Goal: Information Seeking & Learning: Understand process/instructions

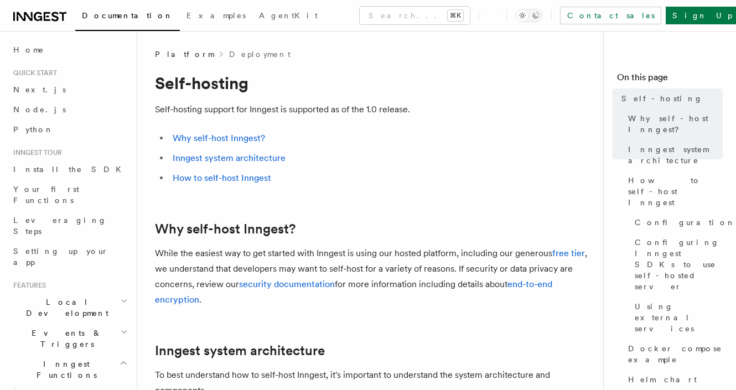
click at [366, 154] on li "Inngest system architecture" at bounding box center [381, 157] width 425 height 15
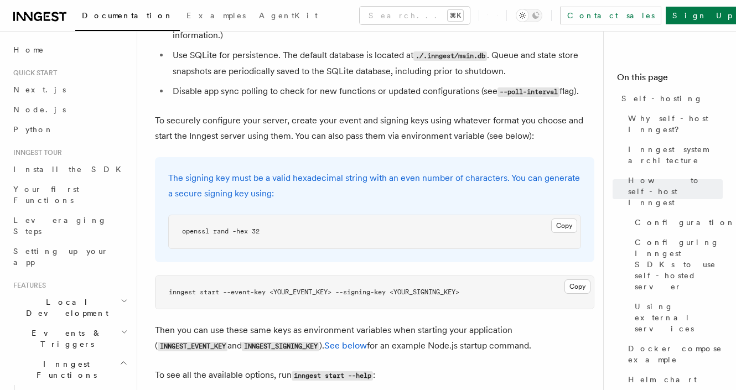
scroll to position [1702, 0]
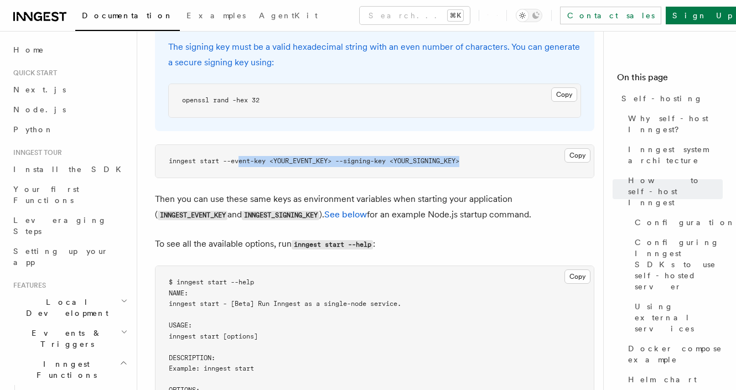
drag, startPoint x: 500, startPoint y: 128, endPoint x: 300, endPoint y: 145, distance: 201.0
click at [242, 145] on pre "inngest start --event-key <YOUR_EVENT_KEY> --signing-key <YOUR_SIGNING_KEY>" at bounding box center [374, 161] width 438 height 33
click at [304, 145] on pre "inngest start --event-key <YOUR_EVENT_KEY> --signing-key <YOUR_SIGNING_KEY>" at bounding box center [374, 161] width 438 height 33
drag, startPoint x: 230, startPoint y: 139, endPoint x: 445, endPoint y: 153, distance: 215.7
click at [313, 145] on pre "inngest start --event-key <YOUR_EVENT_KEY> --signing-key <YOUR_SIGNING_KEY>" at bounding box center [374, 161] width 438 height 33
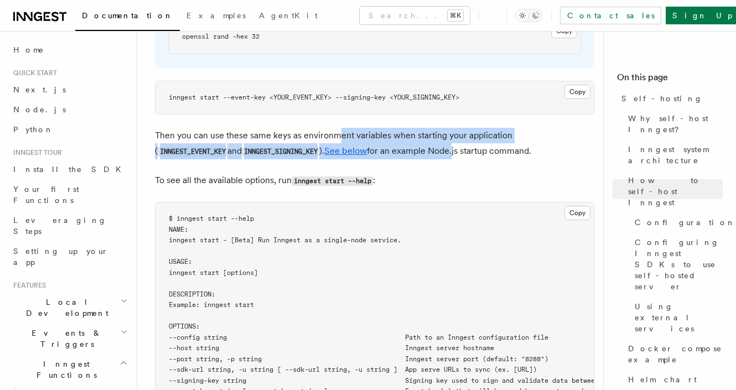
click at [385, 128] on p "Then you can use these same keys as environment variables when starting your ap…" at bounding box center [374, 144] width 439 height 32
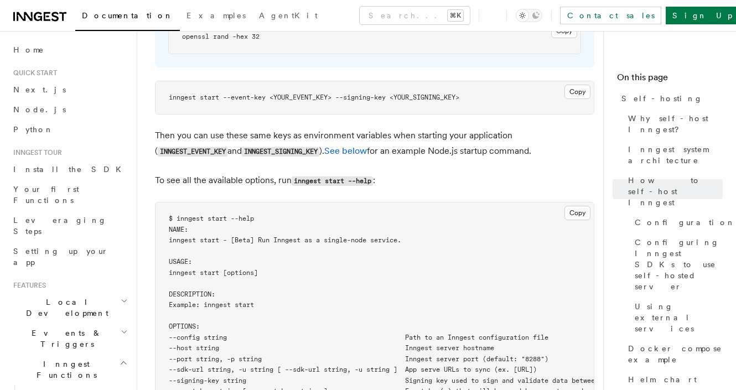
click at [468, 128] on p "Then you can use these same keys as environment variables when starting your ap…" at bounding box center [374, 144] width 439 height 32
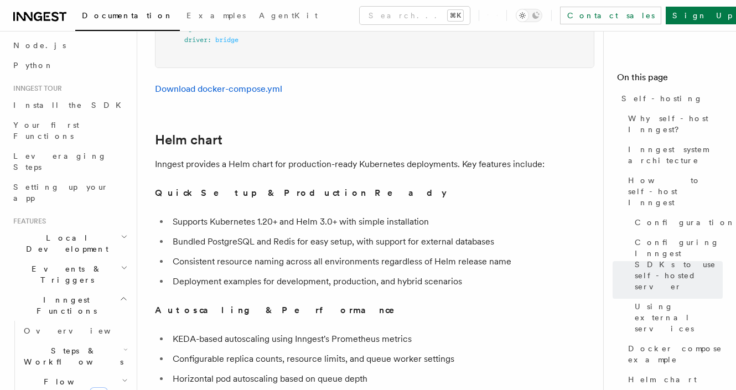
scroll to position [3367, 0]
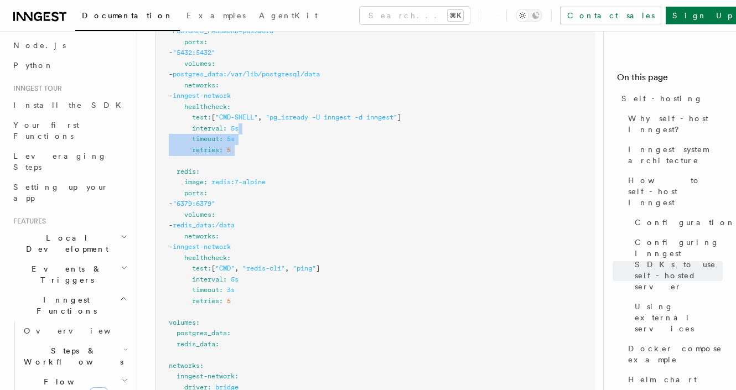
drag, startPoint x: 328, startPoint y: 140, endPoint x: 345, endPoint y: 168, distance: 33.0
click at [331, 147] on pre "services : inngest : image : inngest/inngest command : "inngest start" ports : …" at bounding box center [374, 48] width 438 height 734
click at [346, 167] on pre "services : inngest : image : inngest/inngest command : "inngest start" ports : …" at bounding box center [374, 48] width 438 height 734
click at [354, 158] on pre "services : inngest : image : inngest/inngest command : "inngest start" ports : …" at bounding box center [374, 48] width 438 height 734
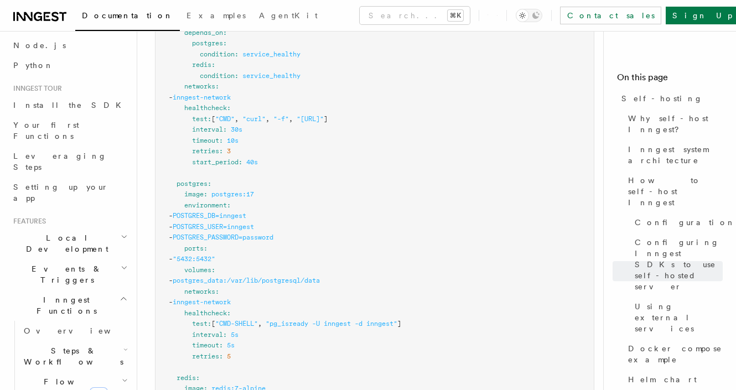
scroll to position [2983, 0]
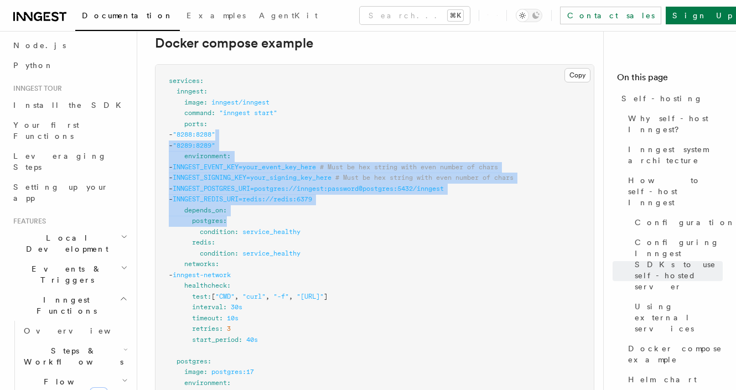
drag, startPoint x: 372, startPoint y: 180, endPoint x: 429, endPoint y: 246, distance: 86.3
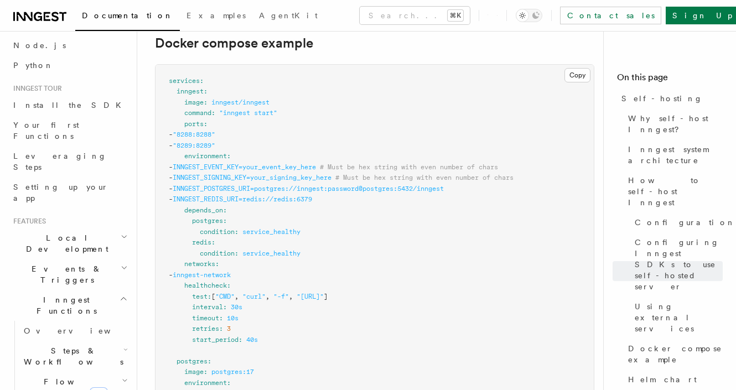
drag, startPoint x: 429, startPoint y: 246, endPoint x: 421, endPoint y: 200, distance: 46.6
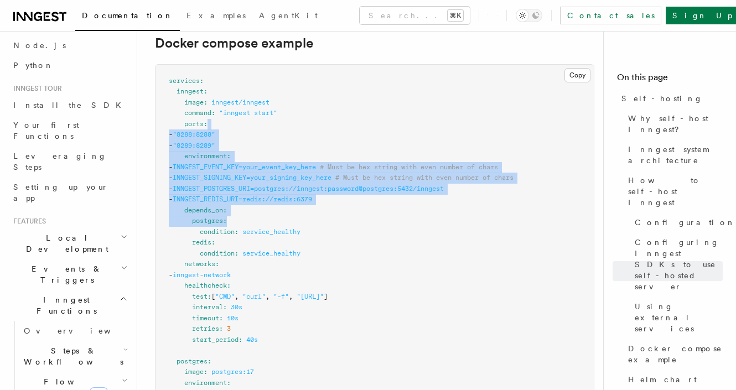
drag, startPoint x: 365, startPoint y: 100, endPoint x: 419, endPoint y: 230, distance: 140.7
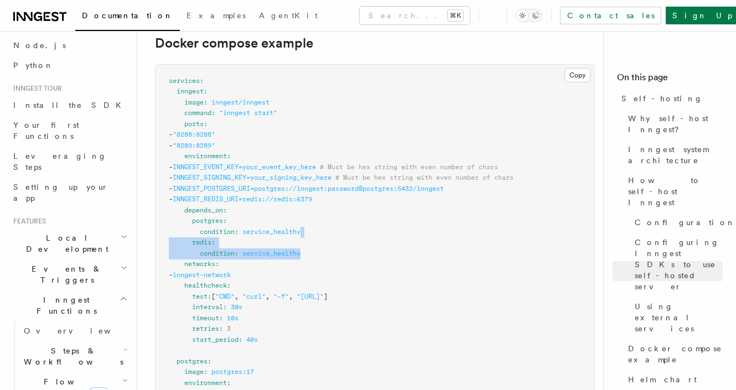
drag, startPoint x: 419, startPoint y: 230, endPoint x: 424, endPoint y: 216, distance: 15.4
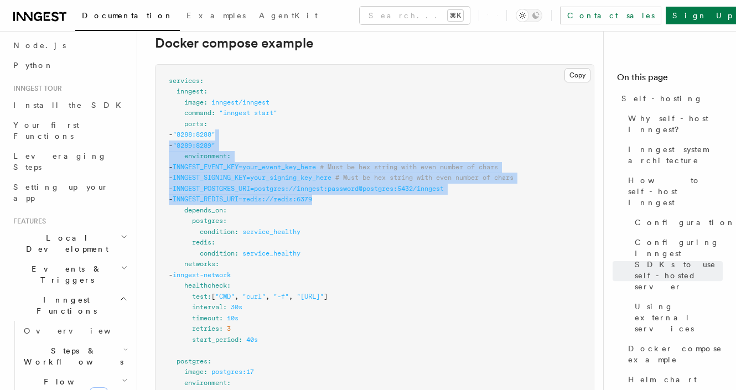
drag, startPoint x: 371, startPoint y: 162, endPoint x: 299, endPoint y: 111, distance: 88.1
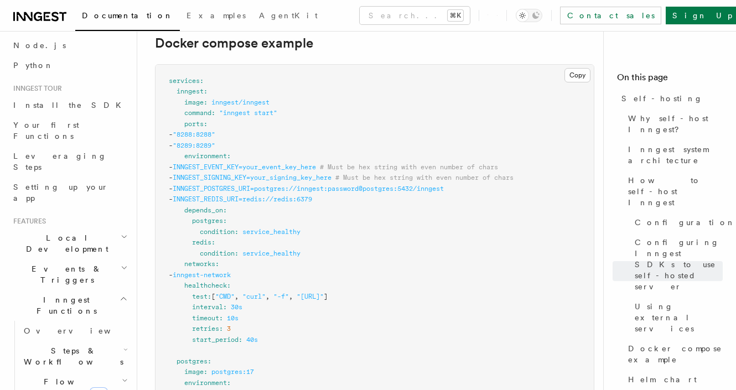
click at [481, 174] on span "# Must be hex string with even number of chars" at bounding box center [424, 178] width 178 height 8
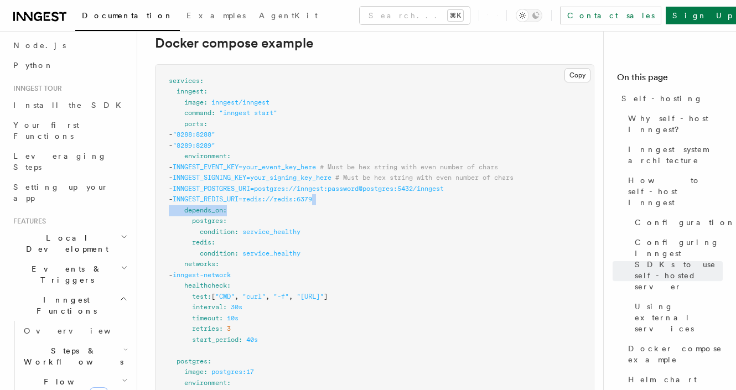
click at [444, 185] on span "INNGEST_POSTGRES_URI=postgres://inngest:password@postgres:5432/inngest" at bounding box center [308, 189] width 271 height 8
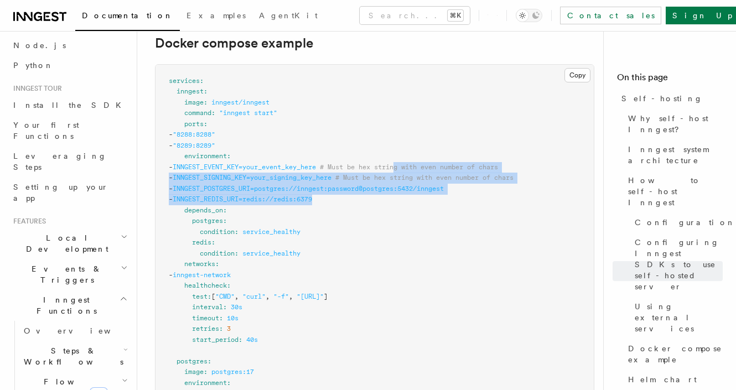
drag, startPoint x: 429, startPoint y: 148, endPoint x: 450, endPoint y: 185, distance: 42.9
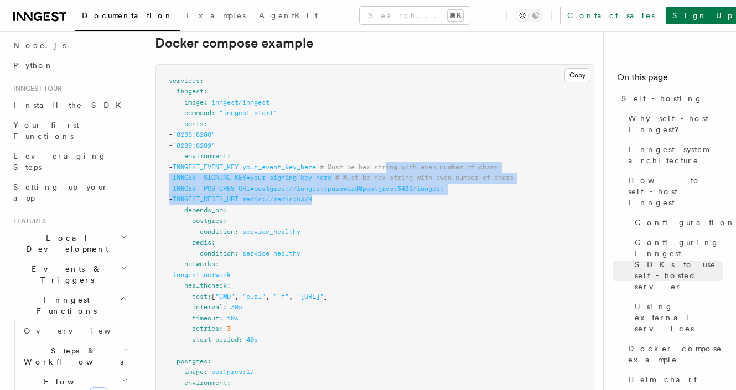
drag, startPoint x: 431, startPoint y: 175, endPoint x: 438, endPoint y: 185, distance: 12.0
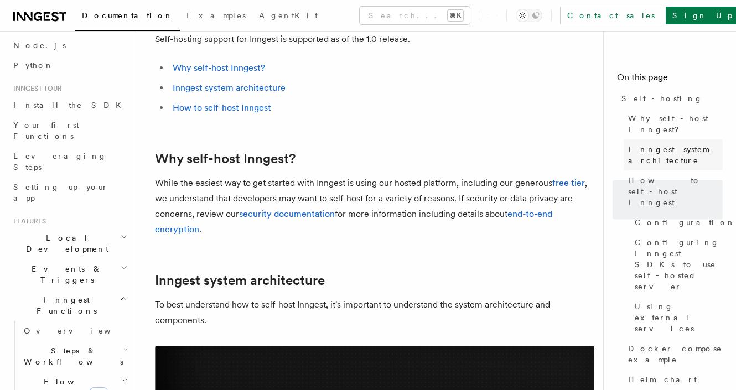
scroll to position [0, 0]
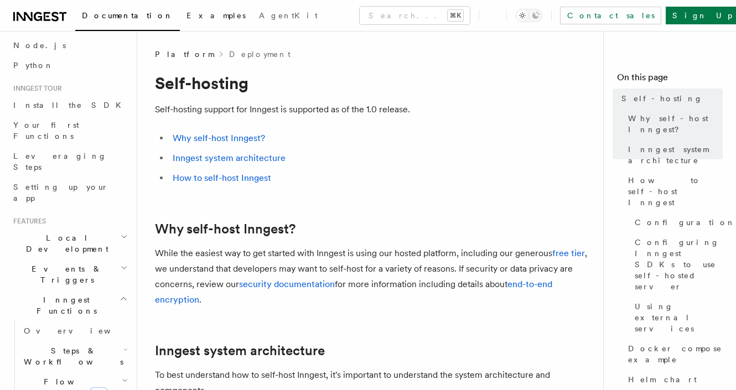
click at [186, 16] on span "Examples" at bounding box center [215, 15] width 59 height 9
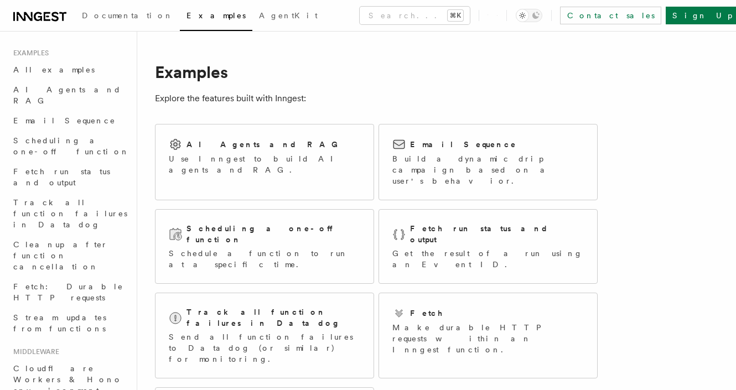
click at [396, 78] on h1 "Examples" at bounding box center [376, 72] width 443 height 20
click at [452, 151] on div "Email Sequence Build a dynamic drip campaign based on a user's behavior." at bounding box center [487, 162] width 191 height 49
click at [444, 165] on p "Build a dynamic drip campaign based on a user's behavior." at bounding box center [487, 169] width 191 height 33
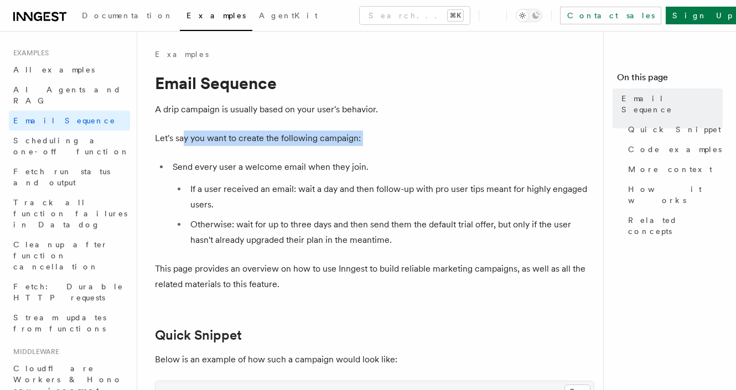
drag, startPoint x: 249, startPoint y: 152, endPoint x: 338, endPoint y: 157, distance: 89.2
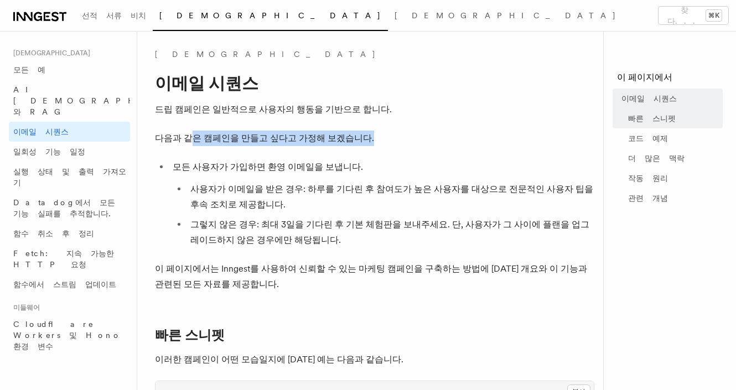
drag, startPoint x: 211, startPoint y: 139, endPoint x: 383, endPoint y: 186, distance: 178.2
click at [383, 186] on font "사용자가 이메일을 받은 경우: 하루를 기다린 후 참여도가 높은 사용자를 대상으로 전문적인 사용자 팁을 후속 조치로 제공합니다." at bounding box center [391, 197] width 403 height 26
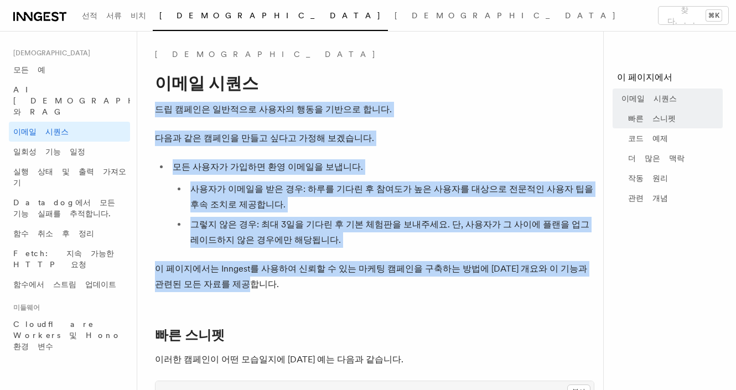
drag, startPoint x: 314, startPoint y: 100, endPoint x: 396, endPoint y: 276, distance: 194.8
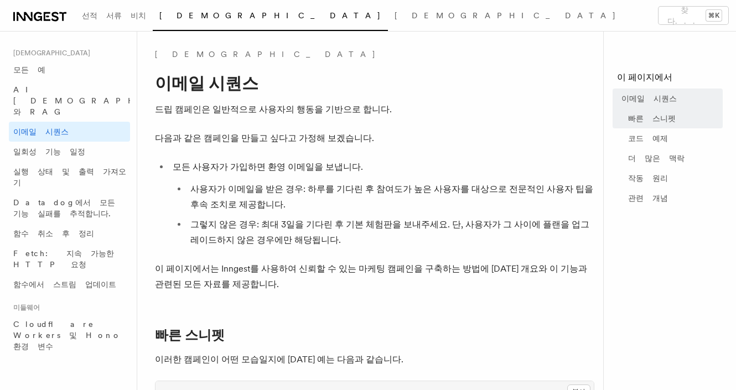
click at [397, 266] on font "이 페이지에서는 Inngest를 사용하여 신뢰할 수 있는 마케팅 캠페인을 구축하는 방법에 대한 개요와 이 기능과 관련된 모든 자료를 제공합니다." at bounding box center [371, 276] width 432 height 26
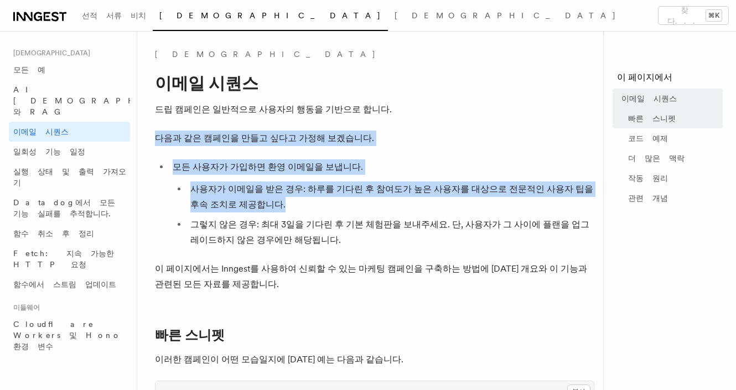
drag, startPoint x: 350, startPoint y: 204, endPoint x: 408, endPoint y: 253, distance: 76.2
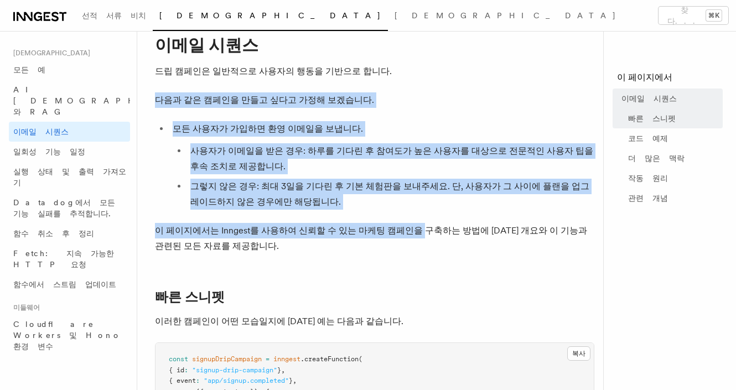
drag, startPoint x: 385, startPoint y: 212, endPoint x: 399, endPoint y: 234, distance: 26.1
click at [399, 233] on font "이 페이지에서는 Inngest를 사용하여 신뢰할 수 있는 마케팅 캠페인을 구축하는 방법에 대한 개요와 이 기능과 관련된 모든 자료를 제공합니다." at bounding box center [371, 238] width 432 height 26
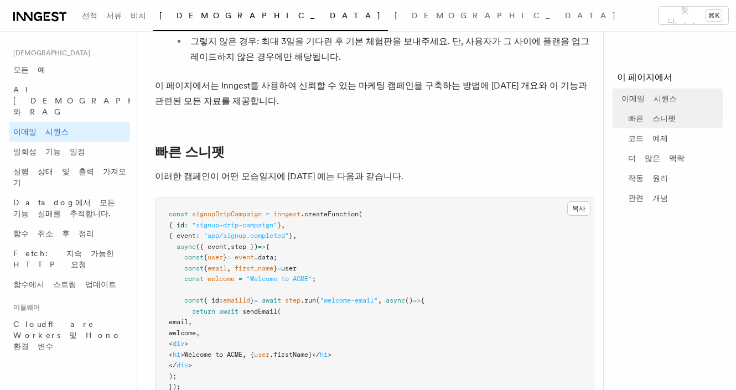
click at [421, 178] on p "이러한 캠페인이 어떤 모습일지에 대한 예는 다음과 같습니다." at bounding box center [374, 176] width 439 height 15
drag, startPoint x: 376, startPoint y: 214, endPoint x: 217, endPoint y: 206, distance: 158.4
drag, startPoint x: 240, startPoint y: 206, endPoint x: 216, endPoint y: 191, distance: 27.6
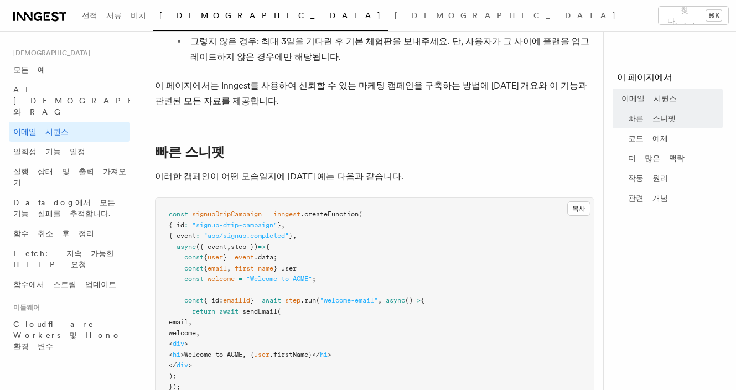
drag, startPoint x: 172, startPoint y: 176, endPoint x: 355, endPoint y: 186, distance: 183.4
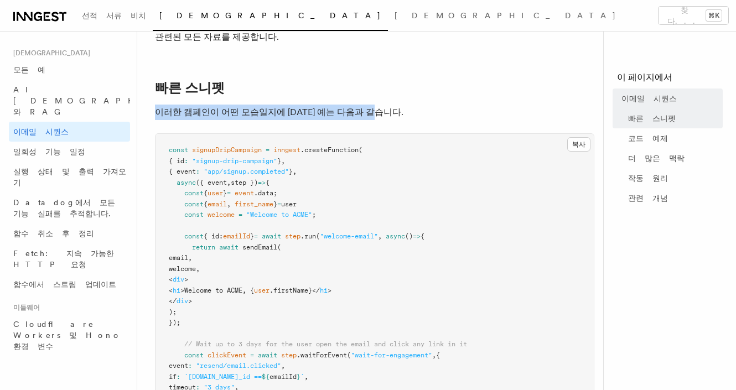
drag, startPoint x: 157, startPoint y: 112, endPoint x: 418, endPoint y: 109, distance: 261.7
click at [418, 109] on p "이러한 캠페인이 어떤 모습일지에 대한 예는 다음과 같습니다." at bounding box center [374, 112] width 439 height 15
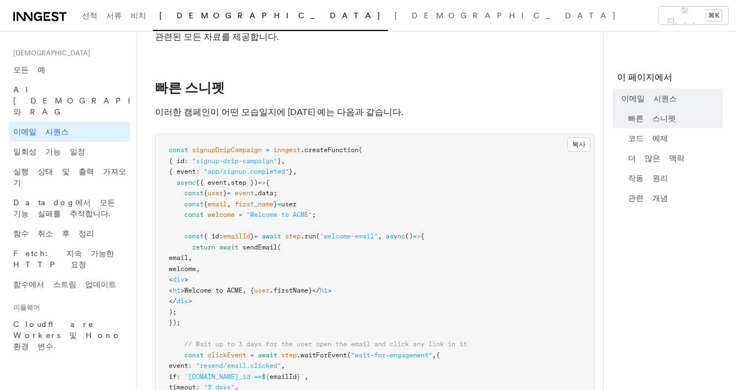
click at [365, 115] on p "이러한 캠페인이 어떤 모습일지에 대한 예는 다음과 같습니다." at bounding box center [374, 112] width 439 height 15
drag, startPoint x: 160, startPoint y: 97, endPoint x: 364, endPoint y: 113, distance: 204.2
click at [364, 113] on p "이러한 캠페인이 어떤 모습일지에 대한 예는 다음과 같습니다." at bounding box center [374, 112] width 439 height 15
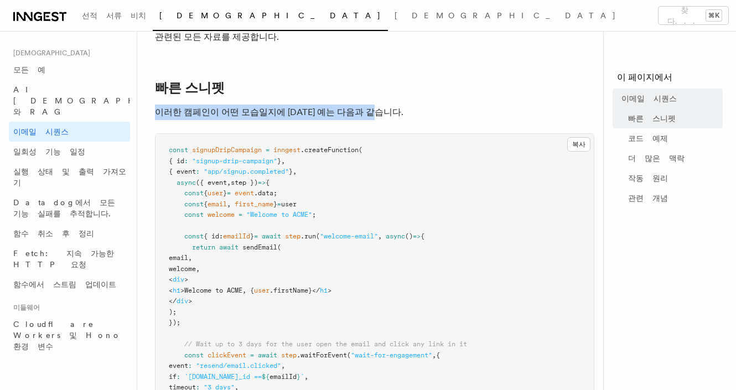
drag, startPoint x: 154, startPoint y: 115, endPoint x: 412, endPoint y: 116, distance: 257.3
click at [412, 116] on p "이러한 캠페인이 어떤 모습일지에 대한 예는 다음과 같습니다." at bounding box center [374, 112] width 439 height 15
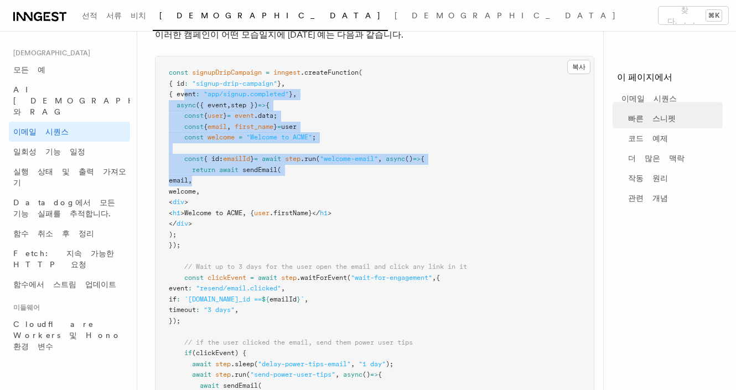
click at [258, 185] on pre "const signupDripCampaign = inngest .createFunction ( { id : "signup-drip-campai…" at bounding box center [374, 385] width 438 height 659
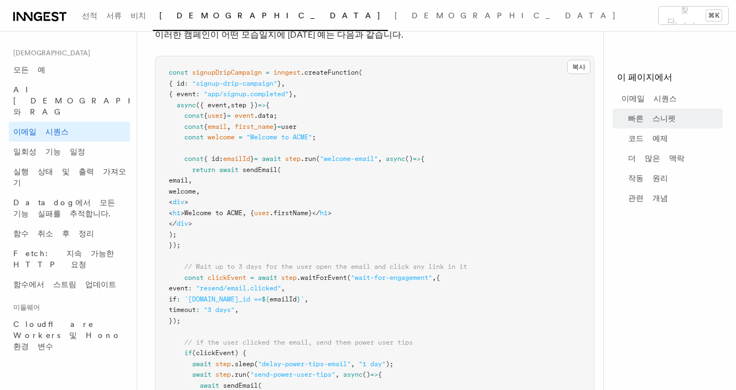
click at [311, 226] on pre "const signupDripCampaign = inngest .createFunction ( { id : "signup-drip-campai…" at bounding box center [374, 385] width 438 height 659
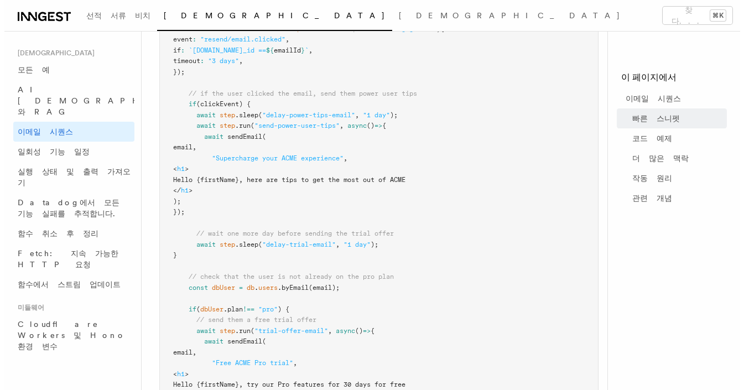
scroll to position [0, 0]
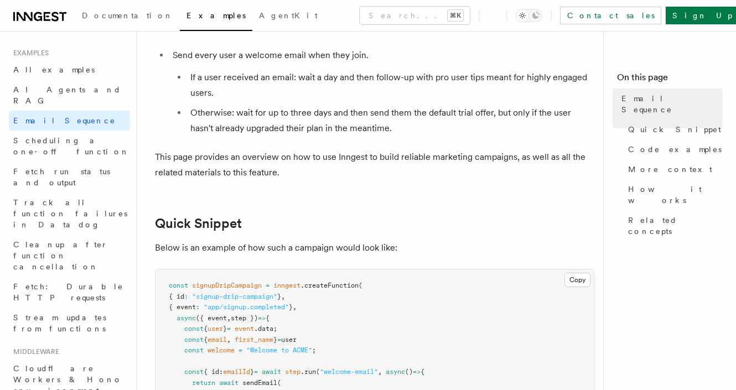
scroll to position [307, 0]
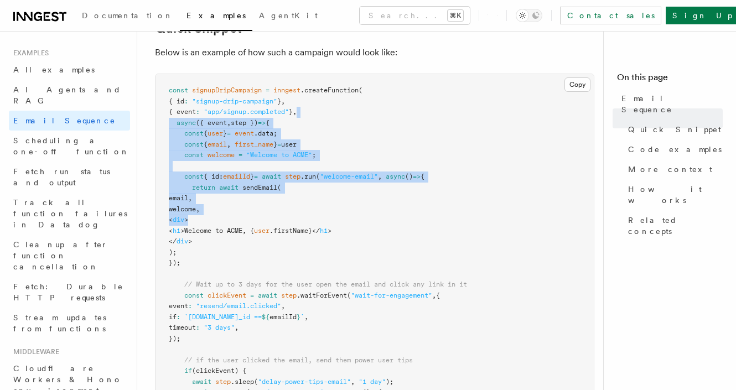
drag, startPoint x: 330, startPoint y: 121, endPoint x: 375, endPoint y: 269, distance: 155.1
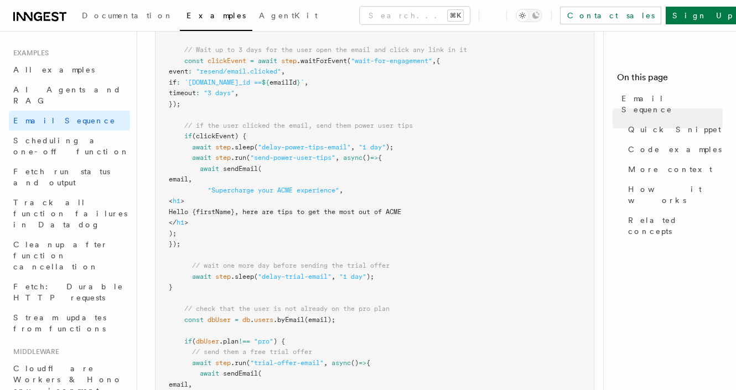
click at [438, 191] on pre "const signupDripCampaign = inngest .createFunction ( { id : "signup-drip-campai…" at bounding box center [374, 169] width 438 height 659
drag, startPoint x: 437, startPoint y: 73, endPoint x: 428, endPoint y: 237, distance: 164.0
click at [428, 215] on pre "const signupDripCampaign = inngest .createFunction ( { id : "signup-drip-campai…" at bounding box center [374, 169] width 438 height 659
click at [428, 237] on pre "const signupDripCampaign = inngest .createFunction ( { id : "signup-drip-campai…" at bounding box center [374, 169] width 438 height 659
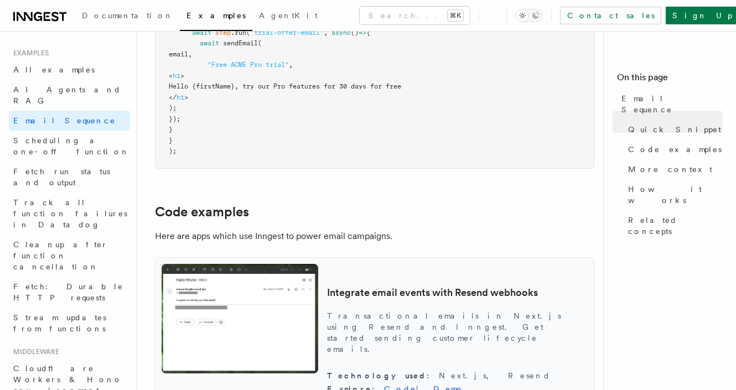
scroll to position [1725, 0]
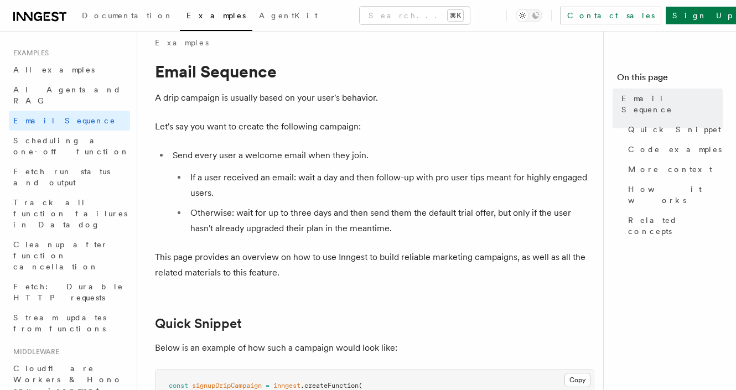
scroll to position [0, 0]
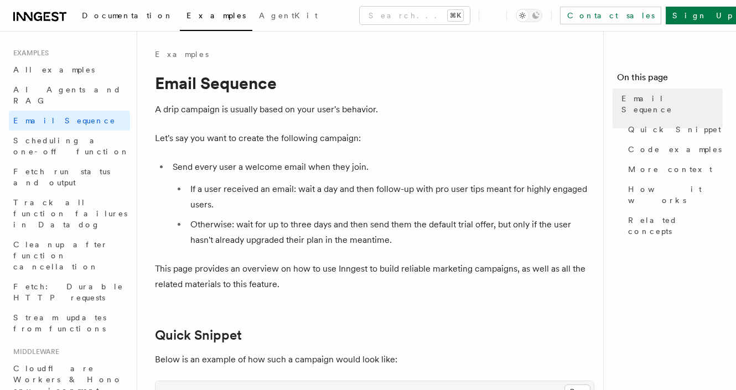
click at [90, 20] on span "Documentation" at bounding box center [127, 15] width 91 height 9
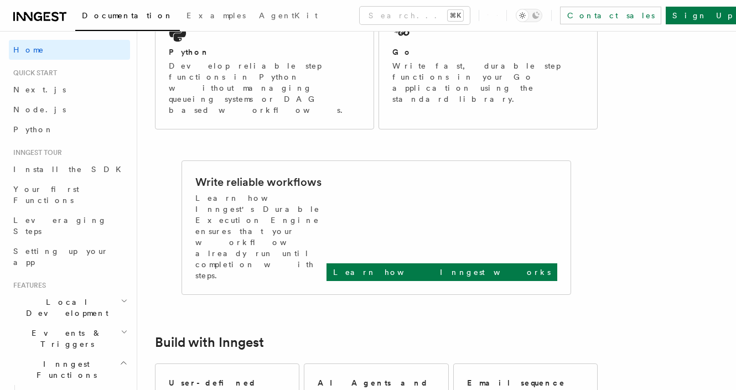
scroll to position [518, 0]
